Goal: Information Seeking & Learning: Compare options

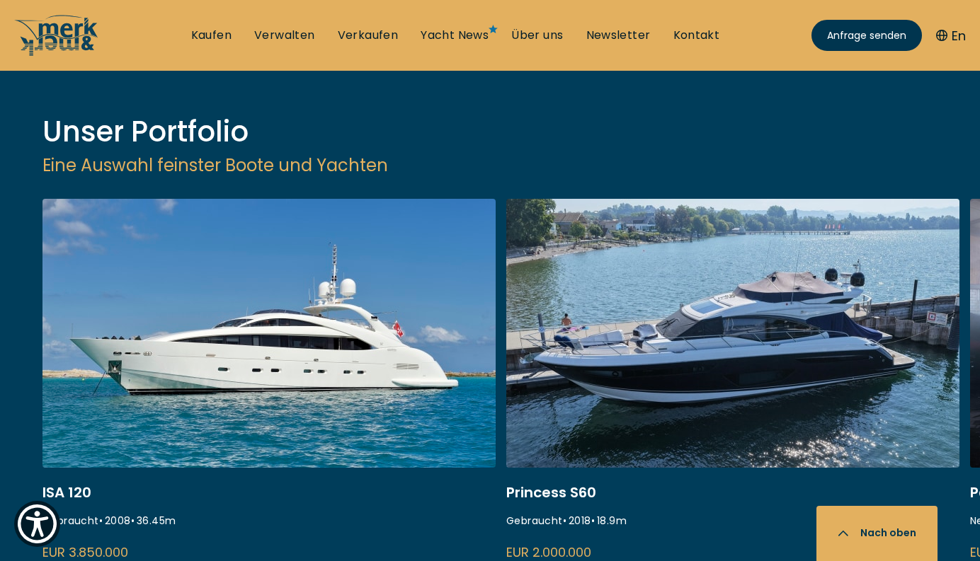
scroll to position [1799, 0]
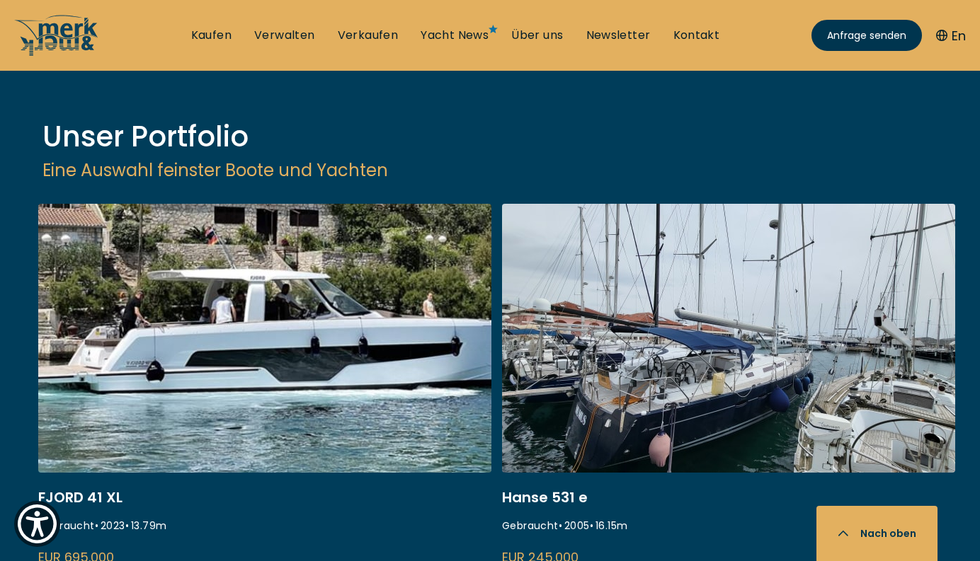
scroll to position [1829, 0]
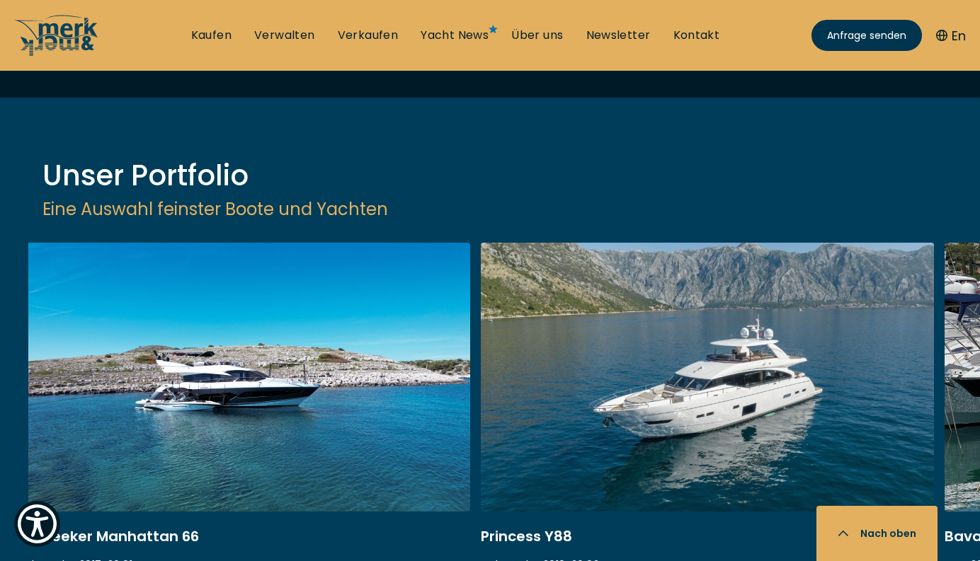
scroll to position [1761, 0]
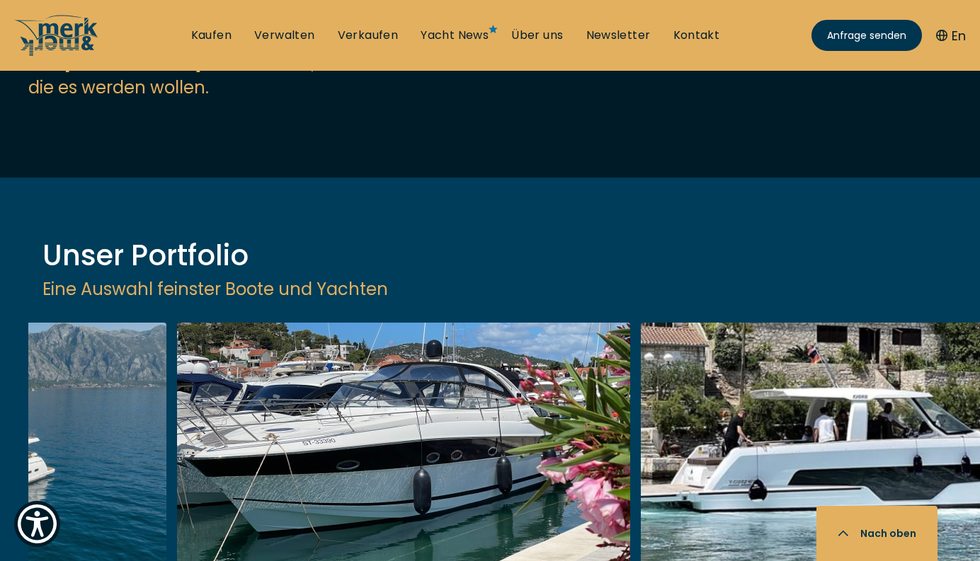
scroll to position [1681, 0]
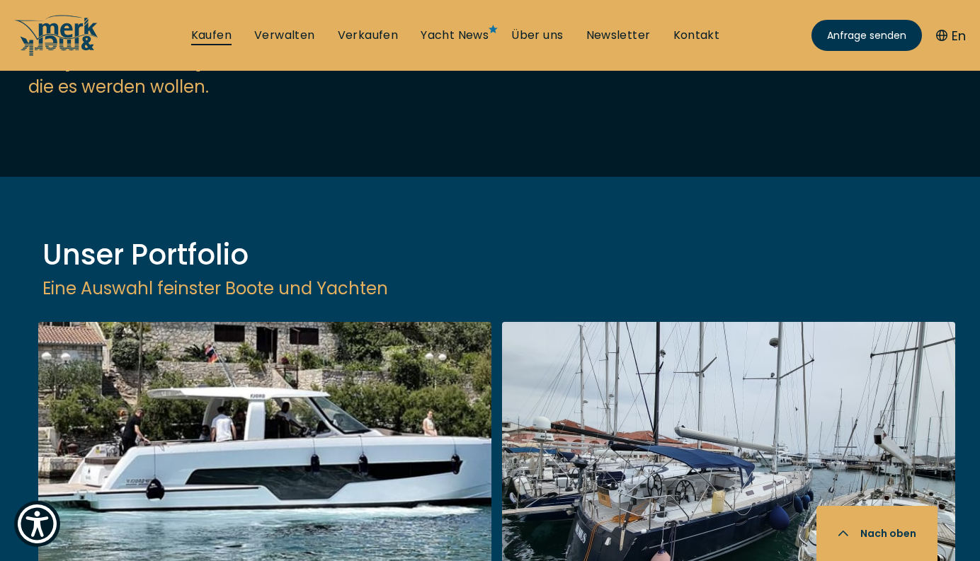
click at [216, 28] on link "Kaufen" at bounding box center [211, 36] width 40 height 16
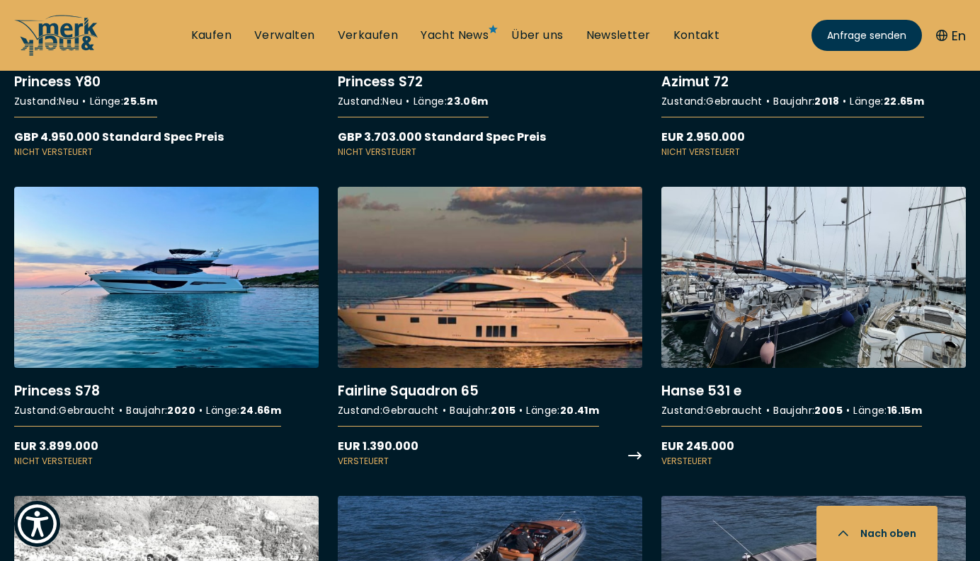
scroll to position [8227, 0]
click at [474, 314] on link "More details about Fairline Squadron 65" at bounding box center [490, 327] width 304 height 280
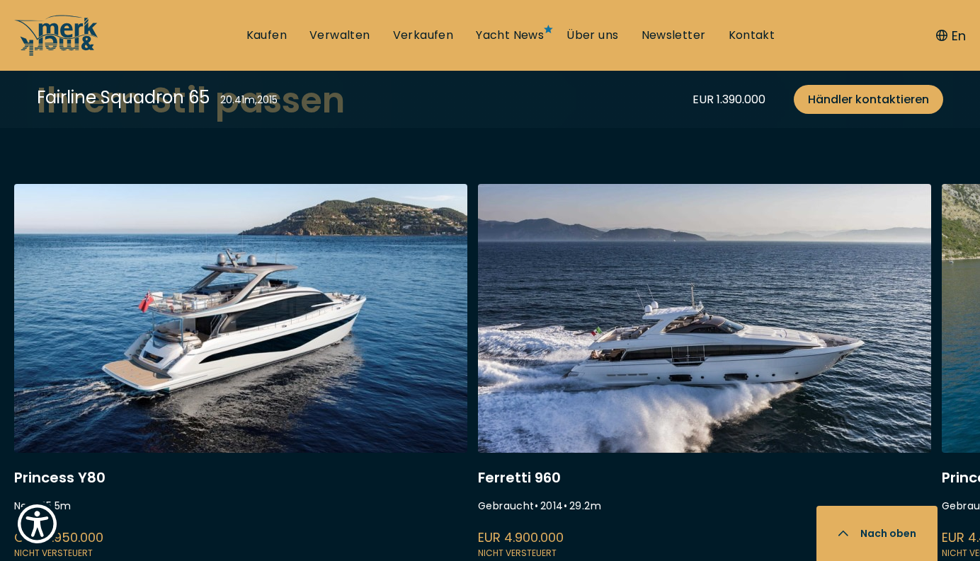
scroll to position [3628, 0]
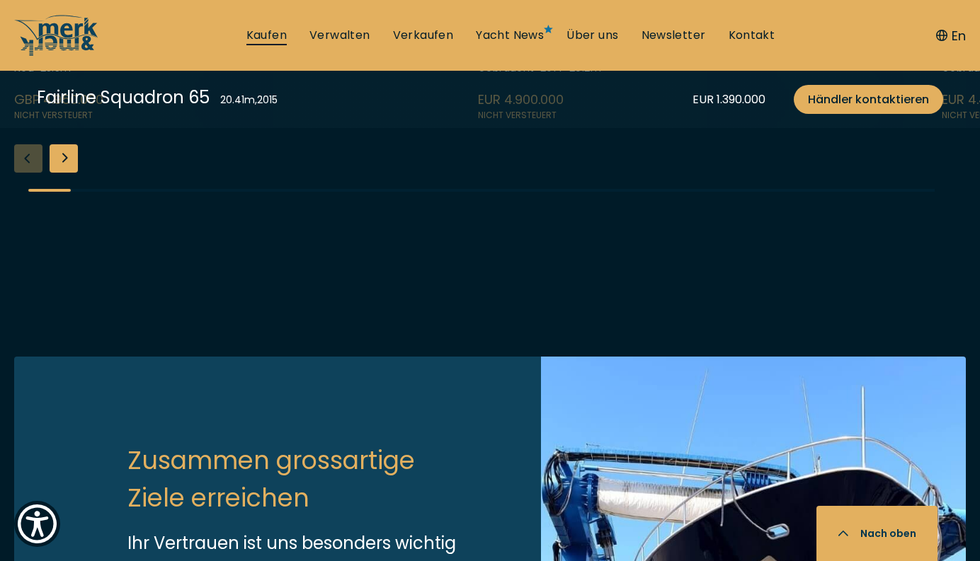
click at [271, 38] on link "Kaufen" at bounding box center [266, 36] width 40 height 16
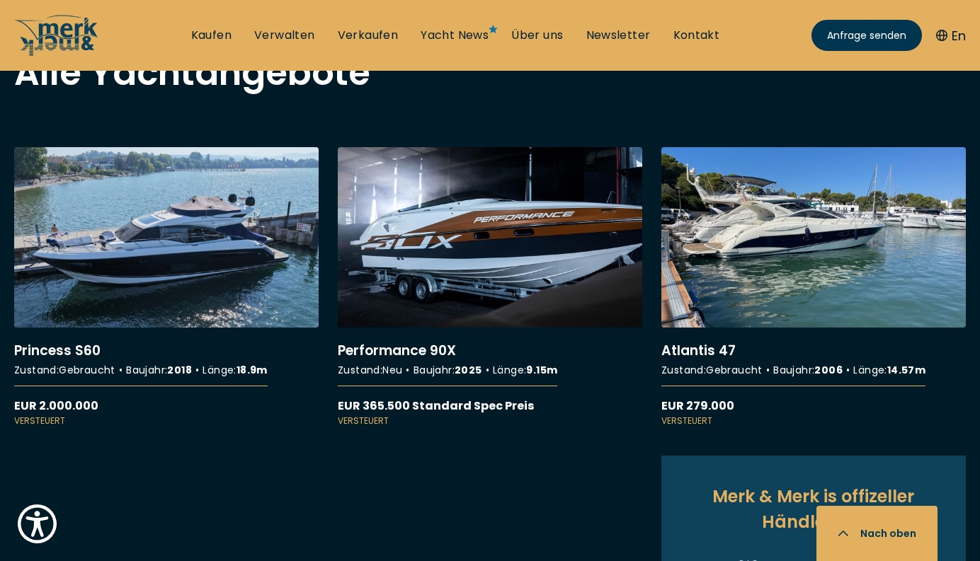
scroll to position [1302, 0]
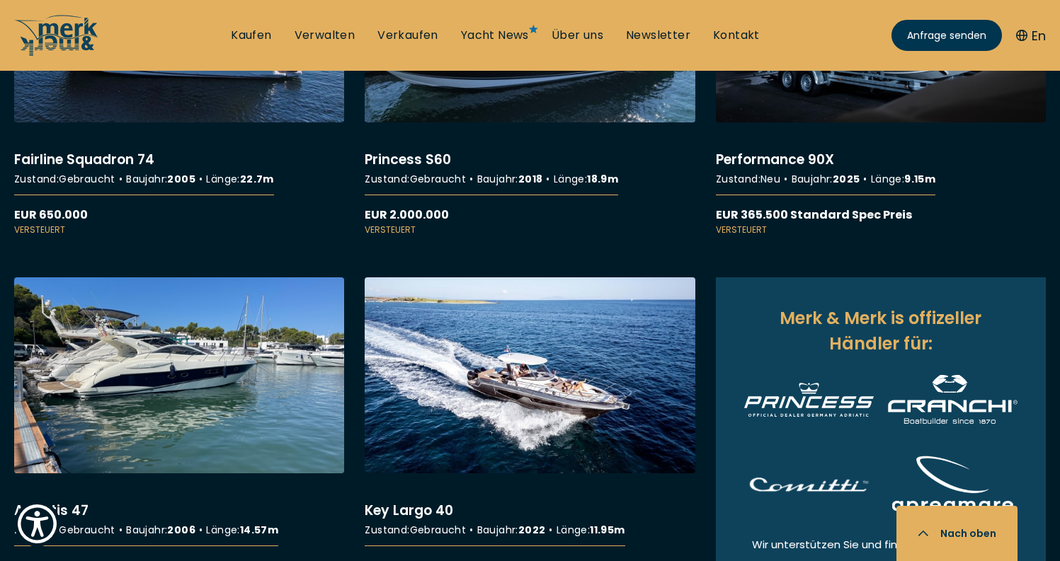
scroll to position [1427, 0]
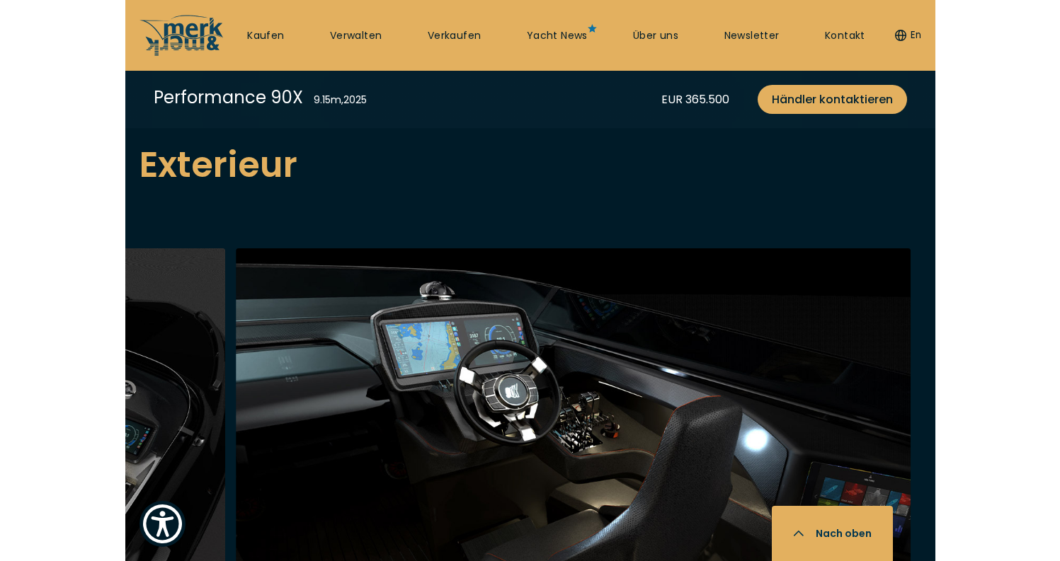
scroll to position [1520, 0]
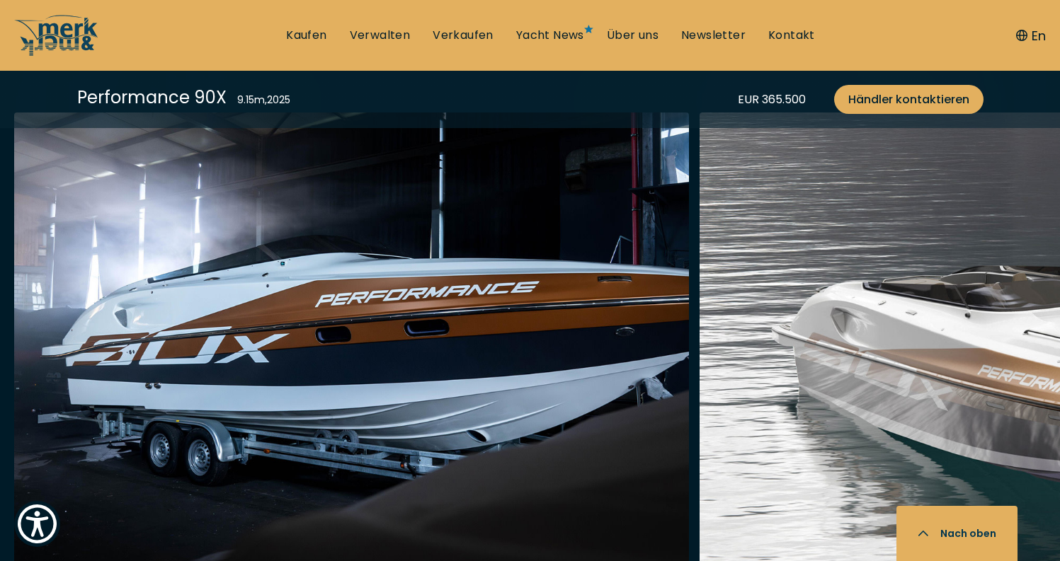
scroll to position [1770, 0]
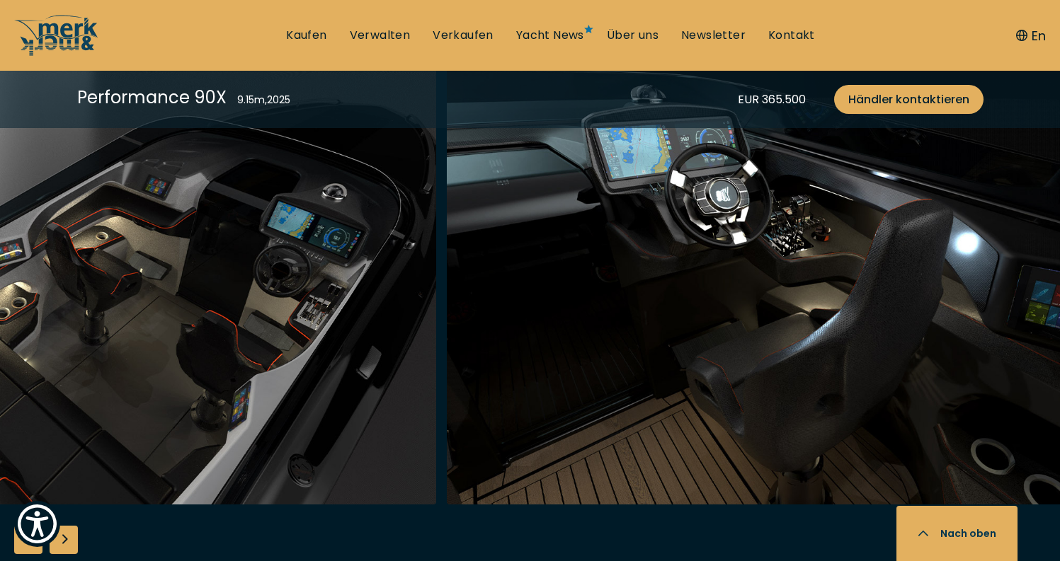
scroll to position [1815, 0]
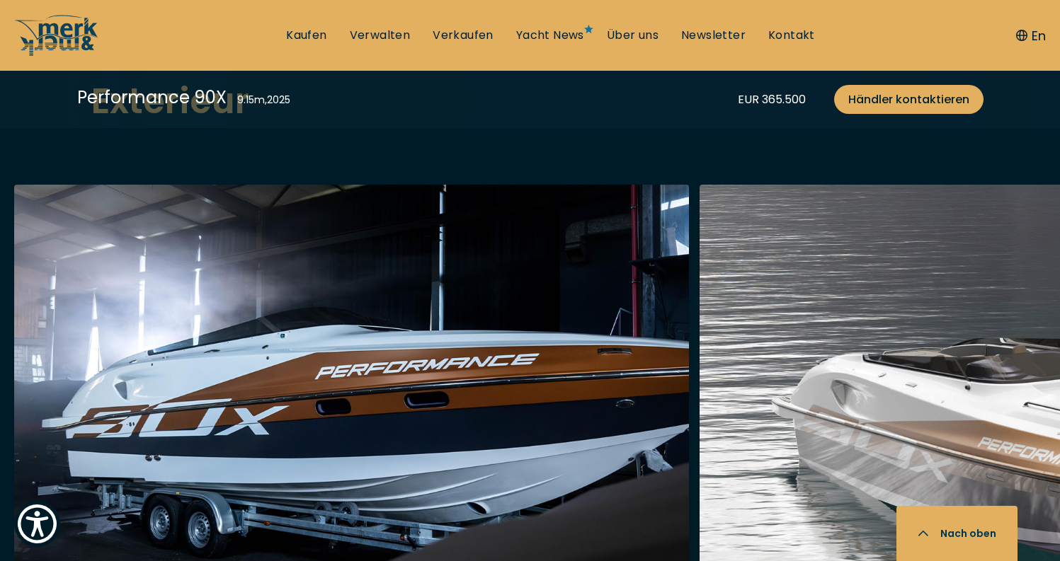
scroll to position [1849, 0]
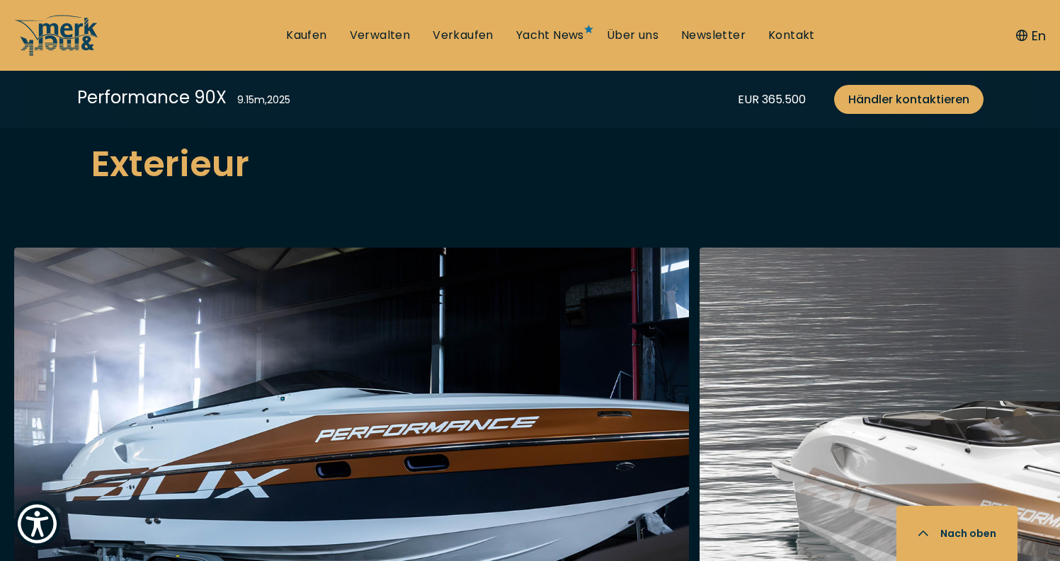
scroll to position [1826, 0]
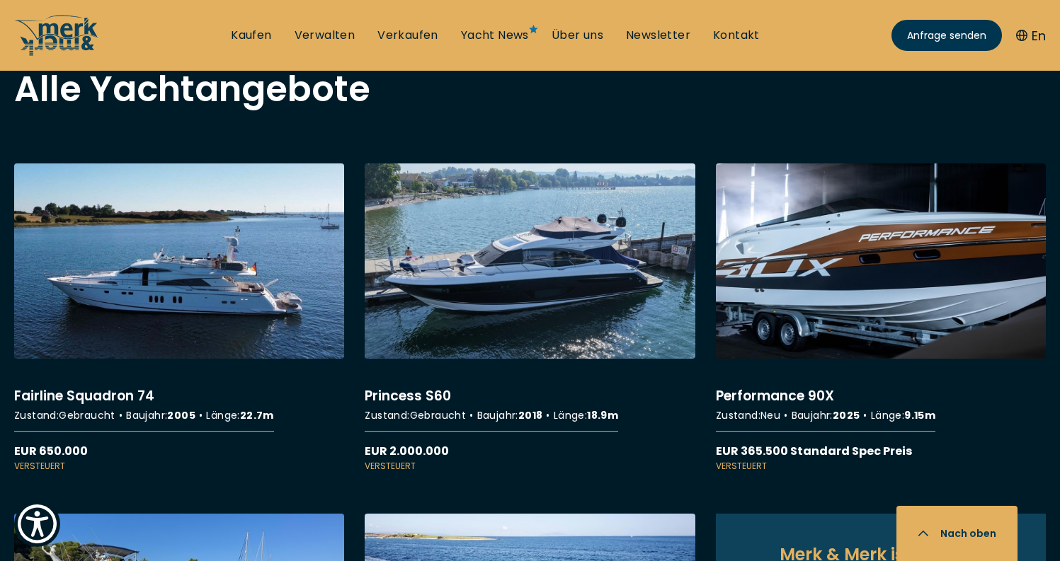
scroll to position [1199, 0]
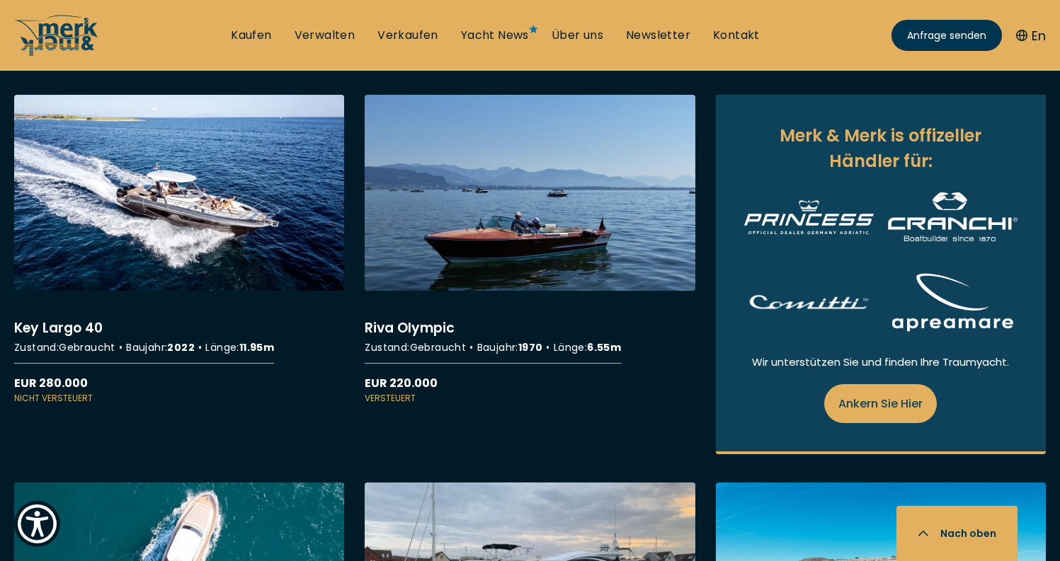
scroll to position [1618, 0]
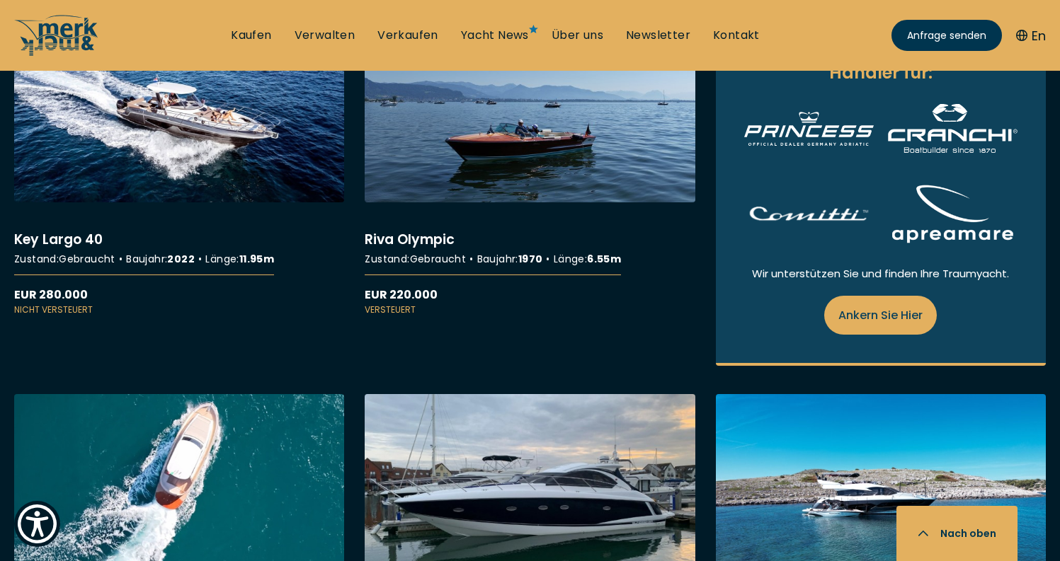
scroll to position [2121, 0]
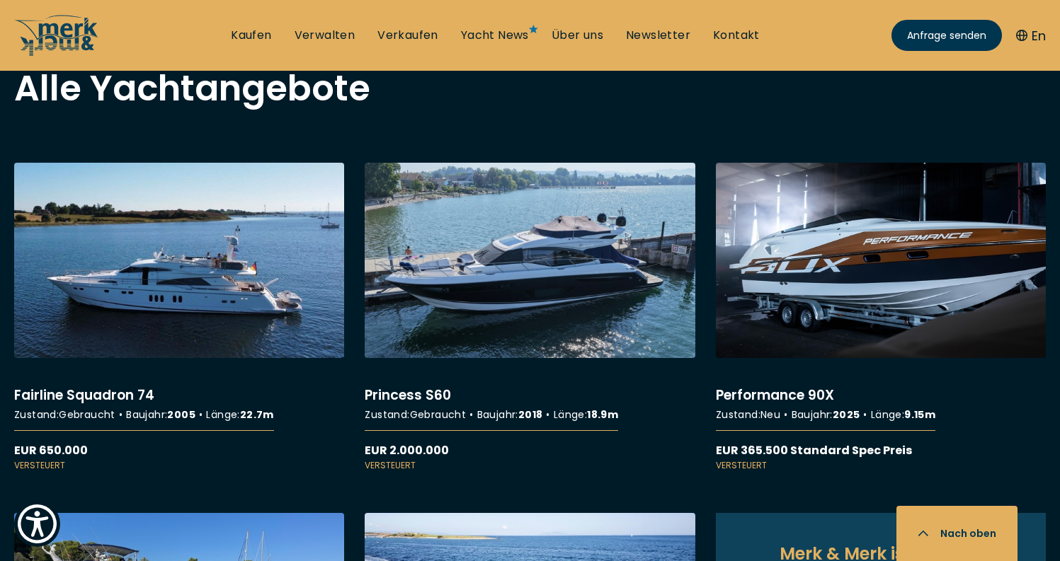
scroll to position [1128, 0]
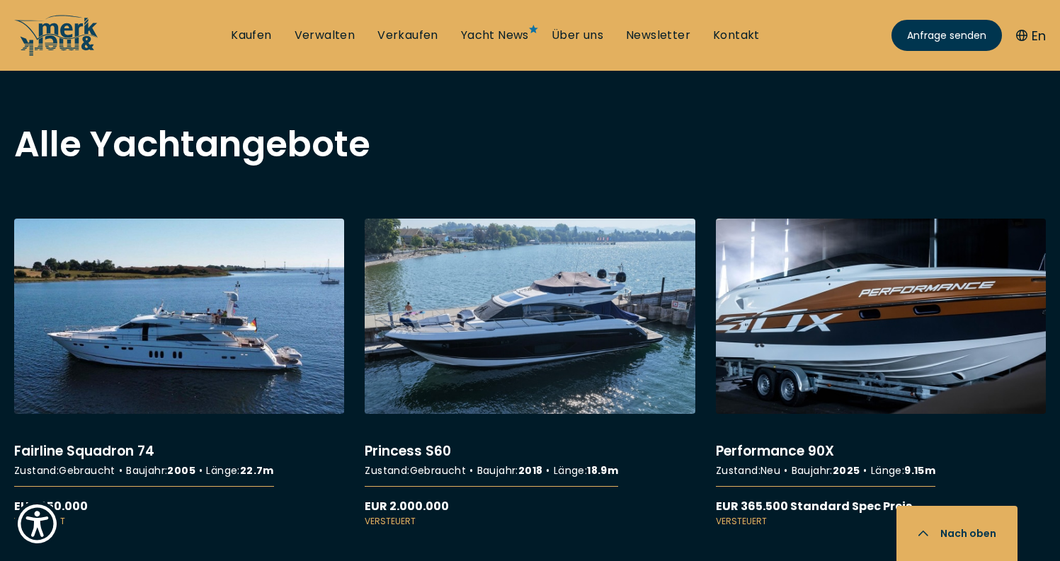
click at [821, 355] on link "More details about Performance 90X" at bounding box center [881, 374] width 330 height 310
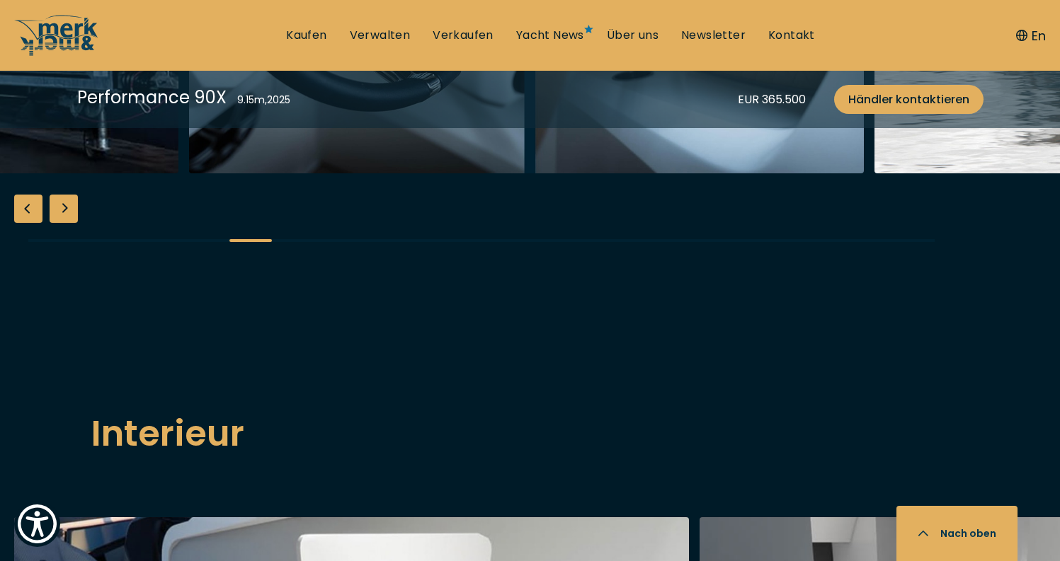
scroll to position [1754, 0]
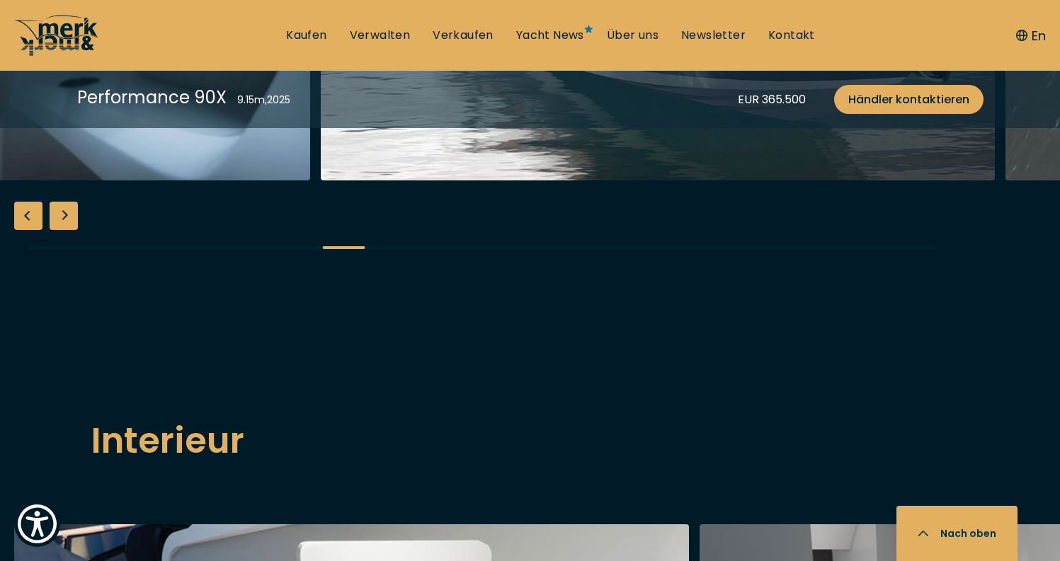
click at [75, 22] on icon at bounding box center [56, 35] width 85 height 42
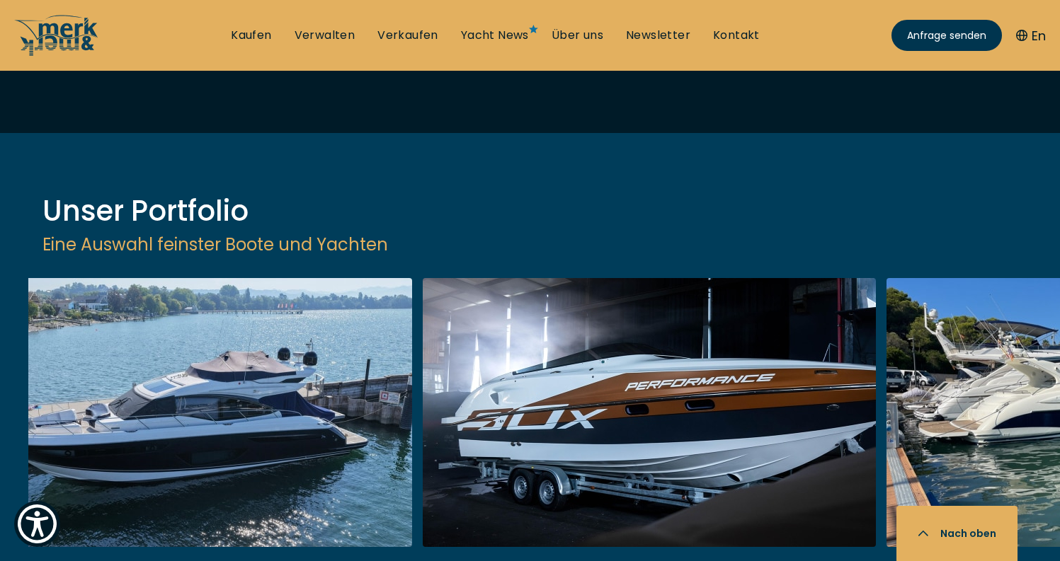
scroll to position [1681, 0]
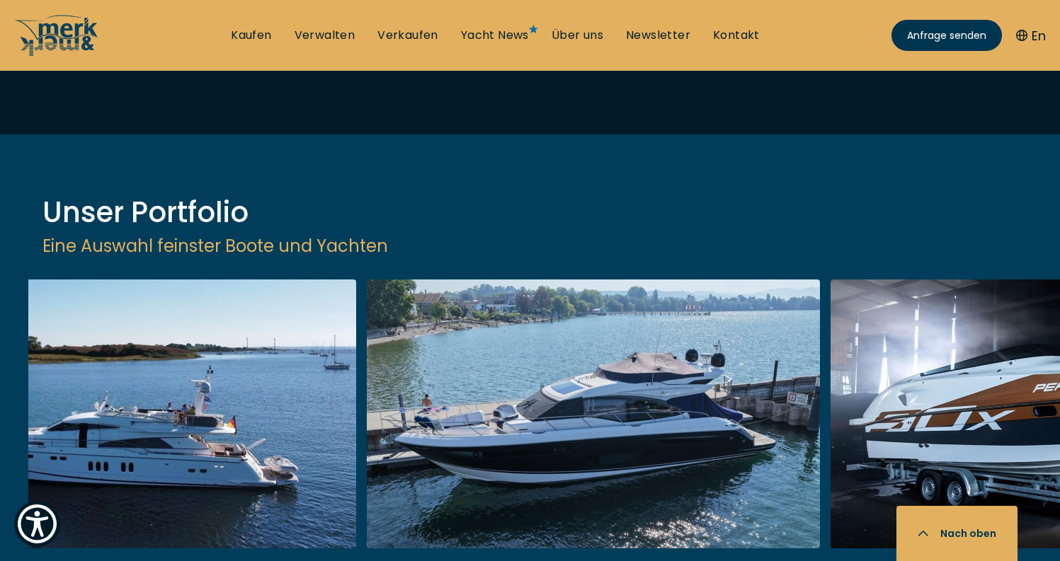
click at [291, 325] on link at bounding box center [129, 468] width 453 height 377
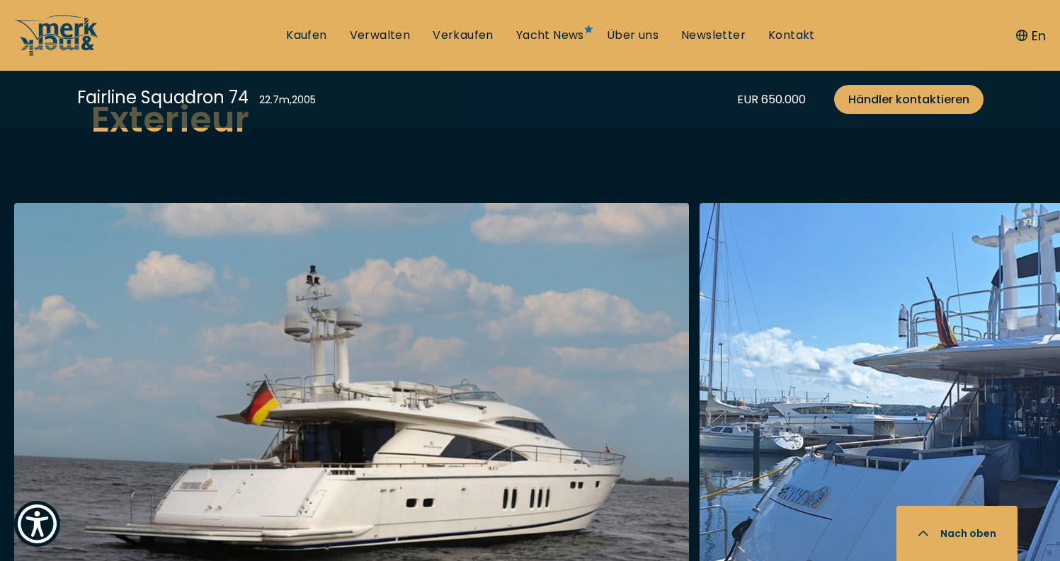
scroll to position [1841, 0]
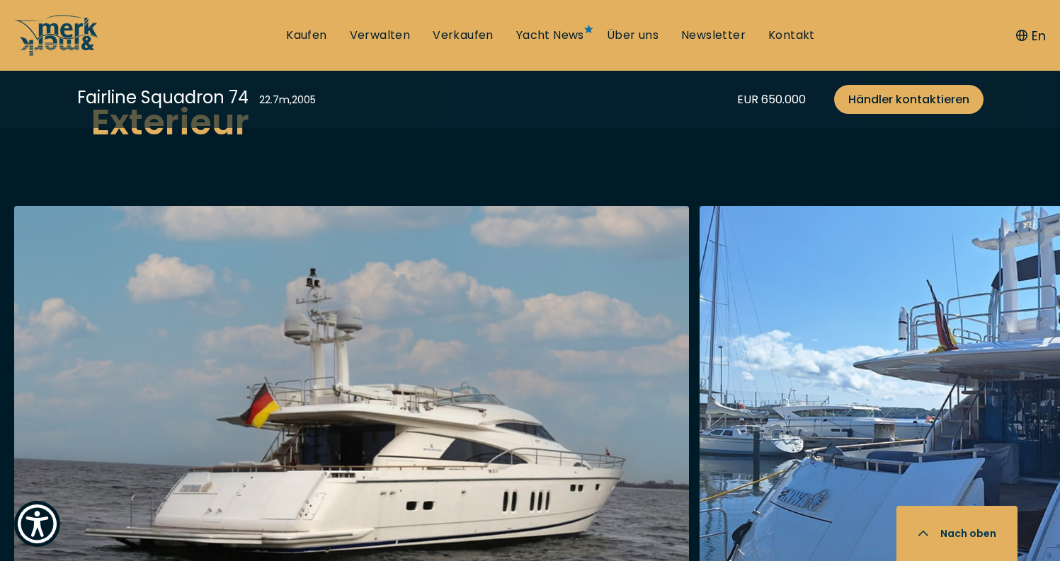
scroll to position [1771, 0]
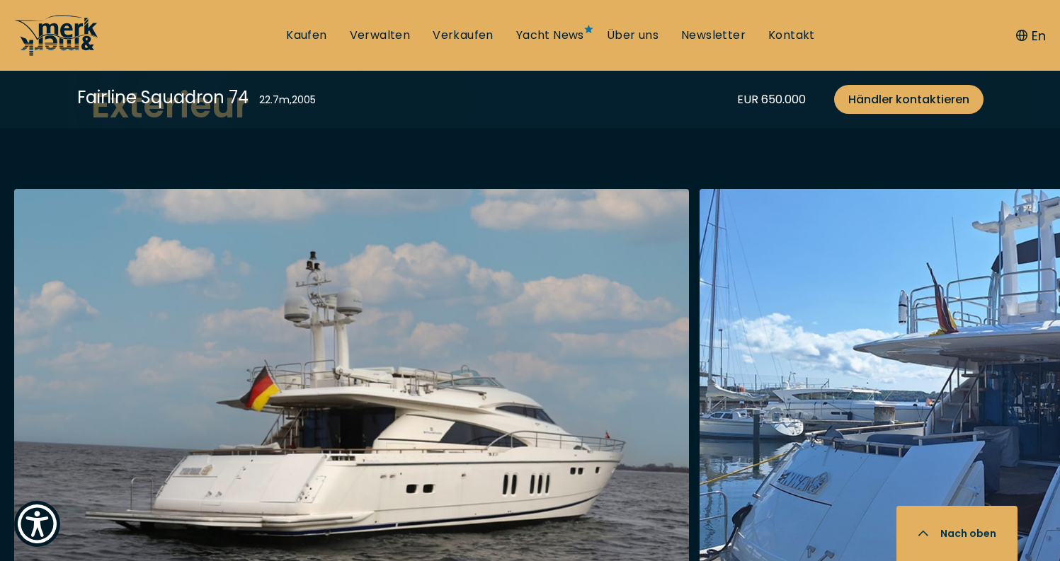
click at [78, 35] on icon at bounding box center [68, 36] width 59 height 28
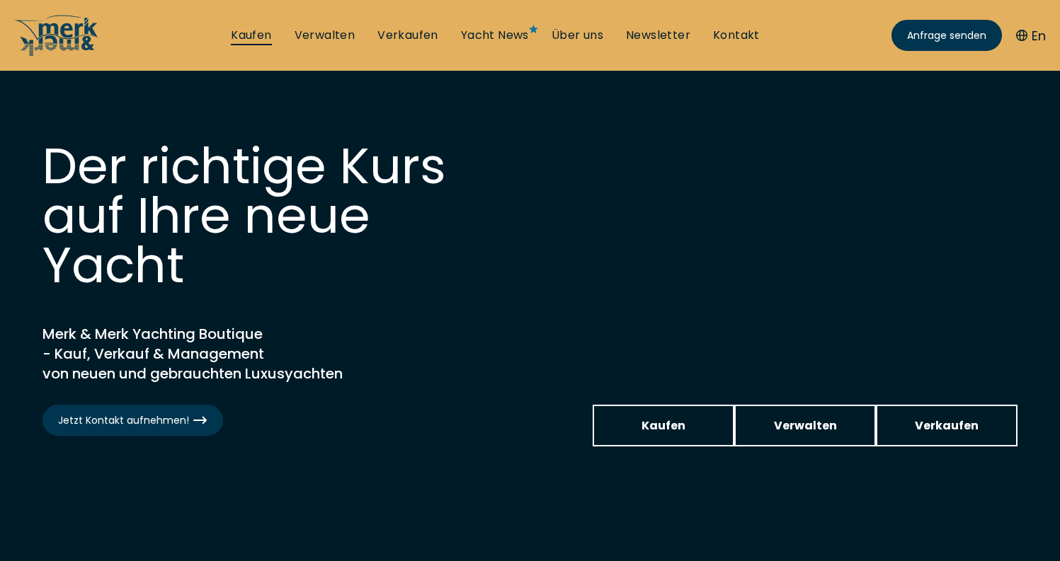
click at [260, 37] on link "Kaufen" at bounding box center [251, 36] width 40 height 16
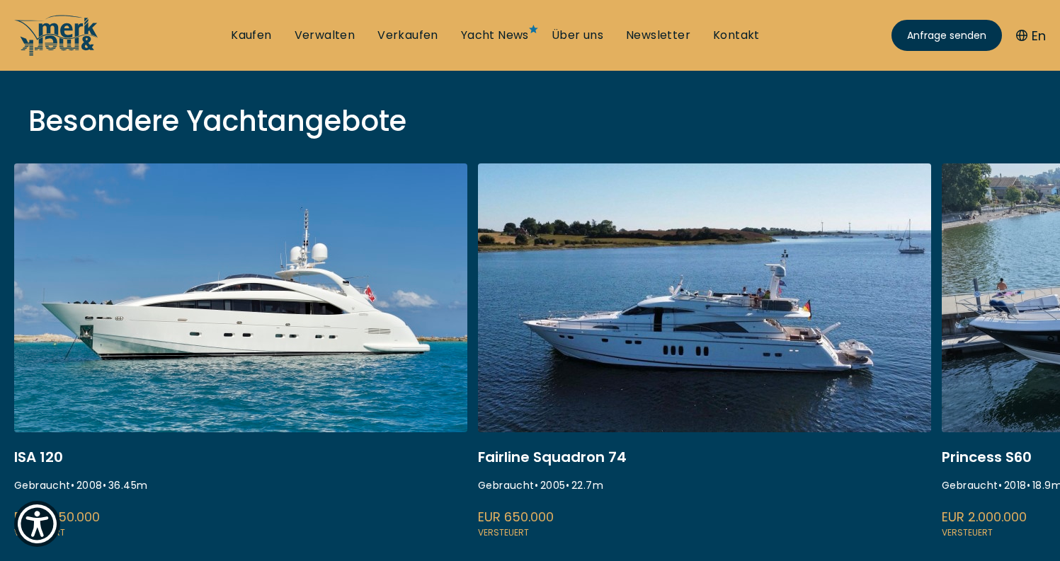
scroll to position [481, 0]
click at [648, 357] on link at bounding box center [704, 351] width 453 height 377
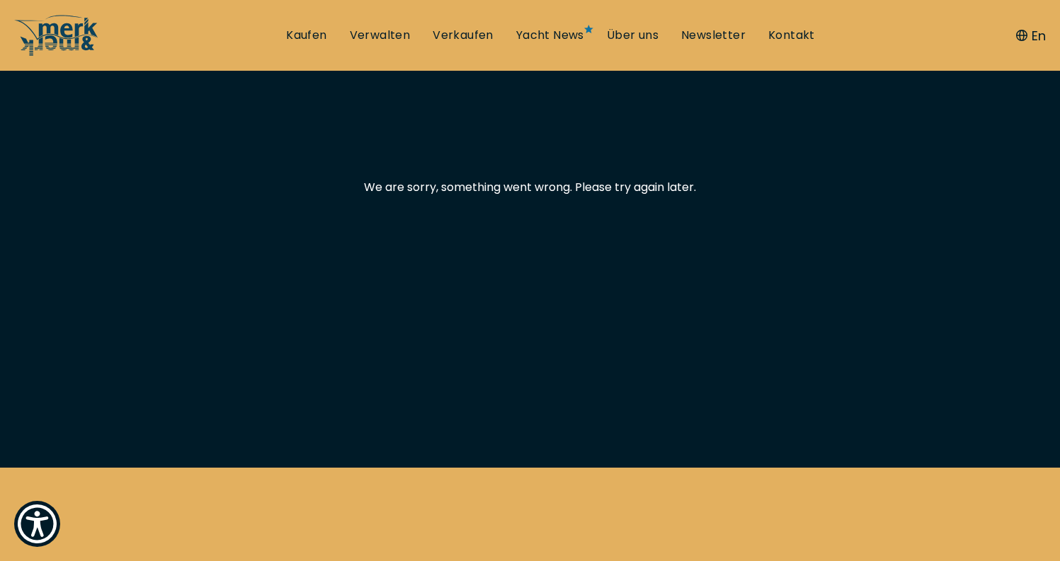
scroll to position [227, 0]
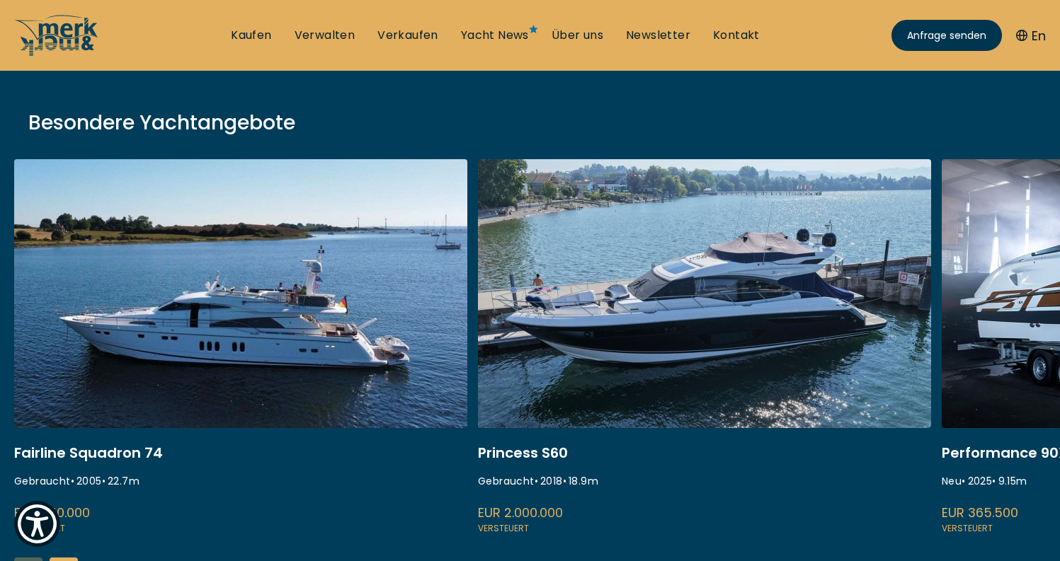
scroll to position [148, 0]
